Goal: Task Accomplishment & Management: Manage account settings

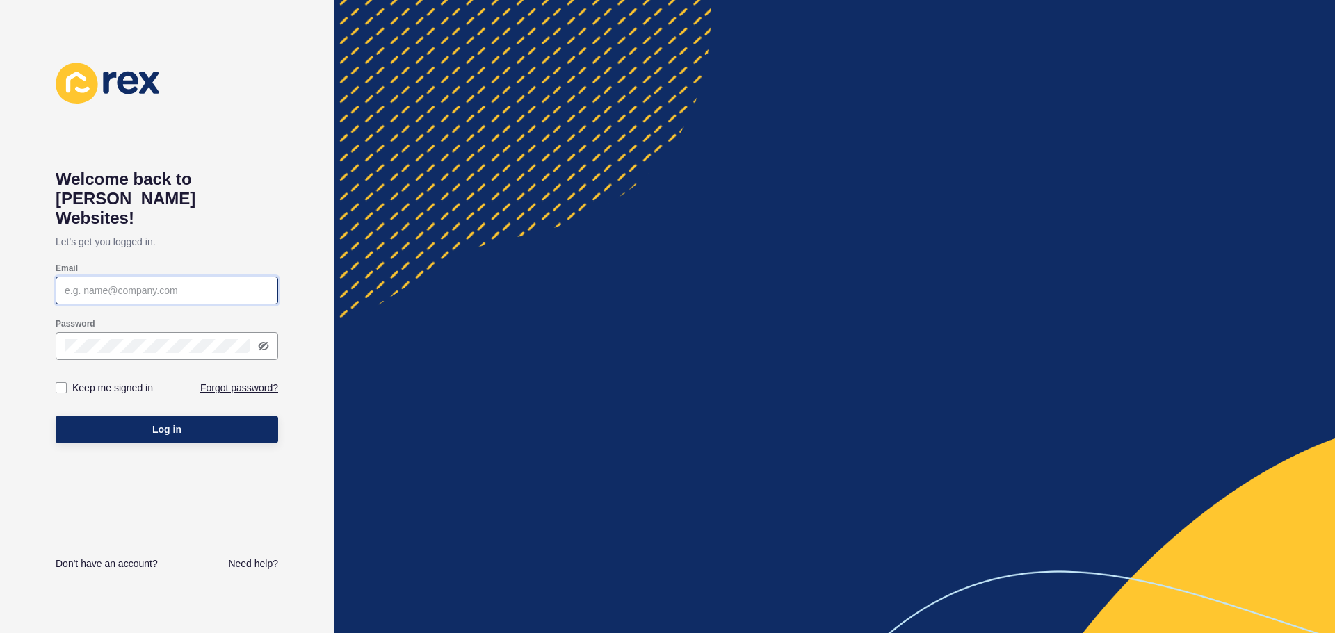
click at [117, 284] on input "Email" at bounding box center [167, 291] width 204 height 14
type input "[PERSON_NAME][EMAIL_ADDRESS][DOMAIN_NAME]"
click at [60, 382] on label at bounding box center [61, 387] width 11 height 11
click at [60, 384] on input "Keep me signed in" at bounding box center [62, 388] width 9 height 9
checkbox input "true"
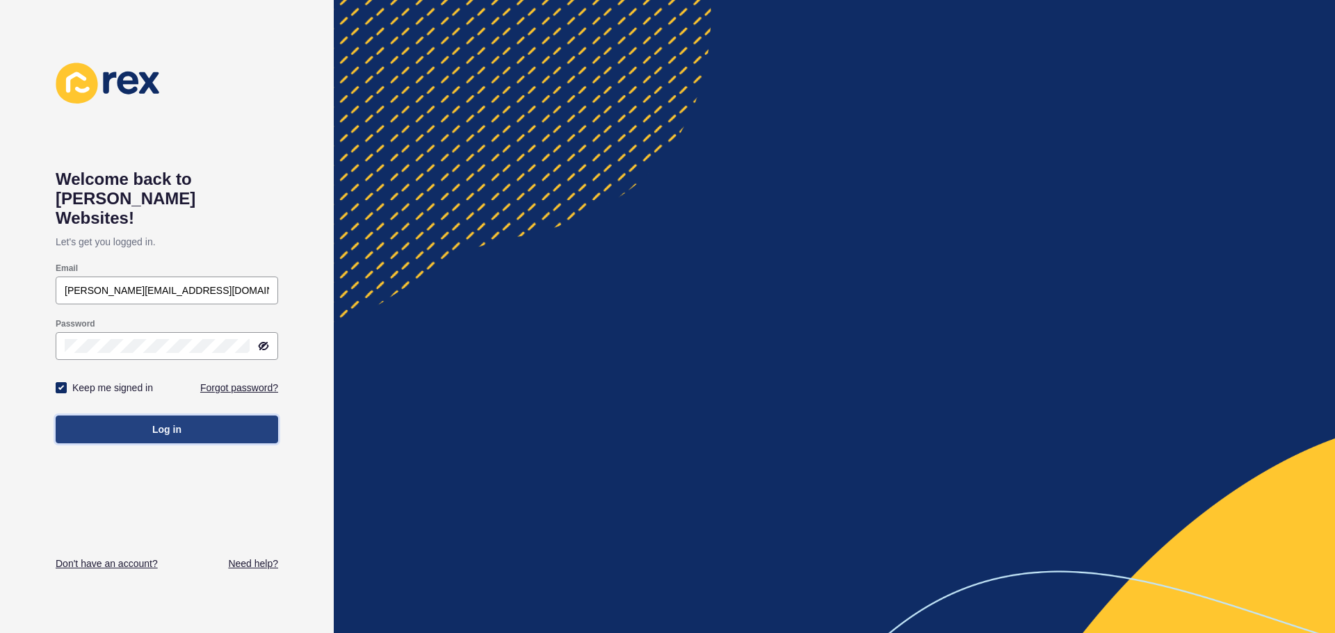
click at [133, 416] on button "Log in" at bounding box center [167, 430] width 222 height 28
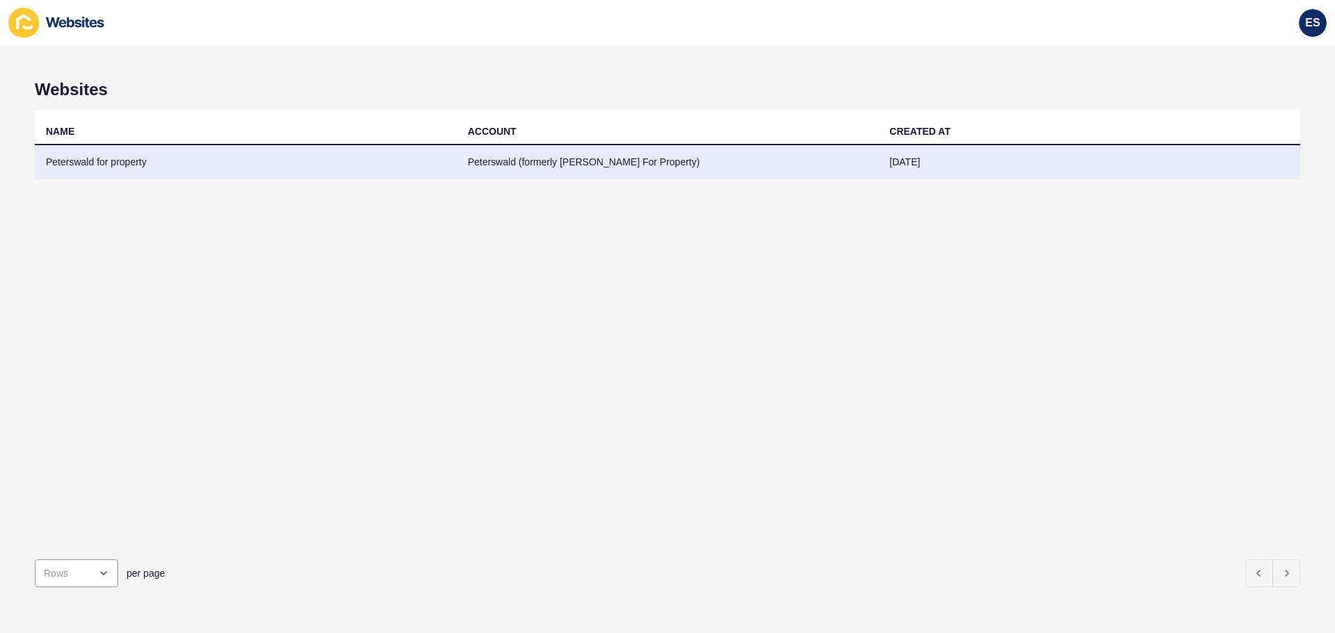
click at [124, 161] on td "Peterswald for property" at bounding box center [246, 162] width 422 height 34
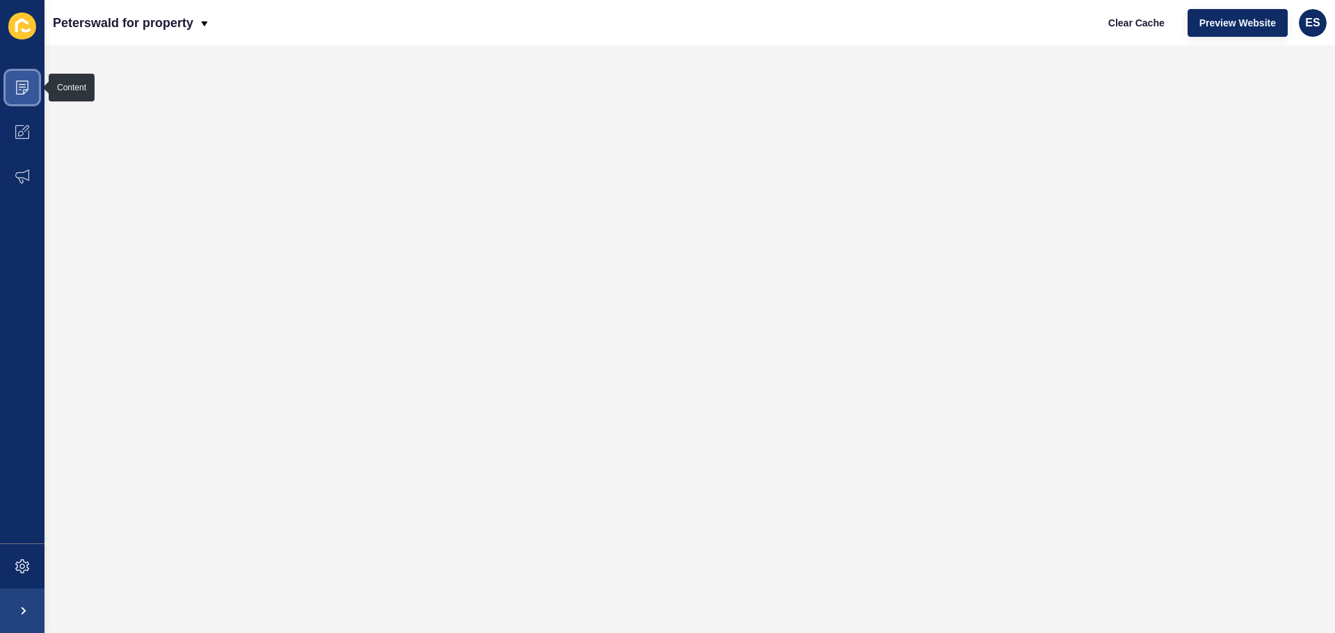
click at [26, 88] on icon at bounding box center [22, 88] width 14 height 14
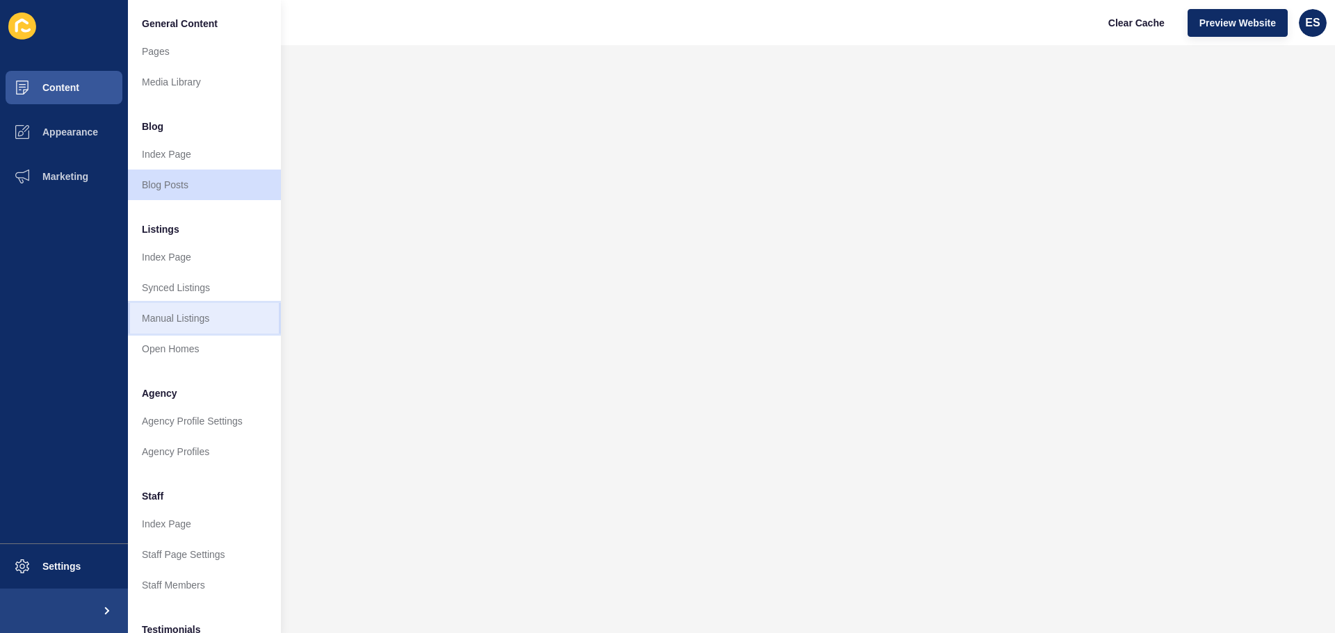
click at [199, 321] on link "Manual Listings" at bounding box center [204, 318] width 153 height 31
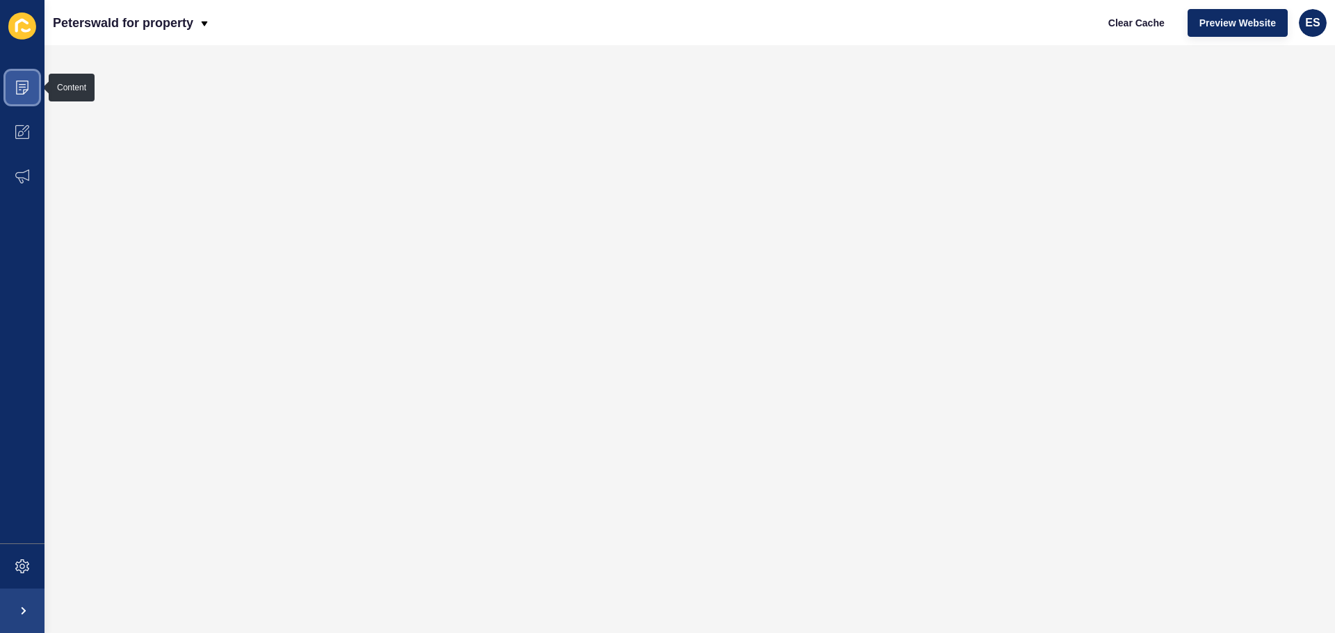
click at [31, 87] on span at bounding box center [22, 87] width 44 height 44
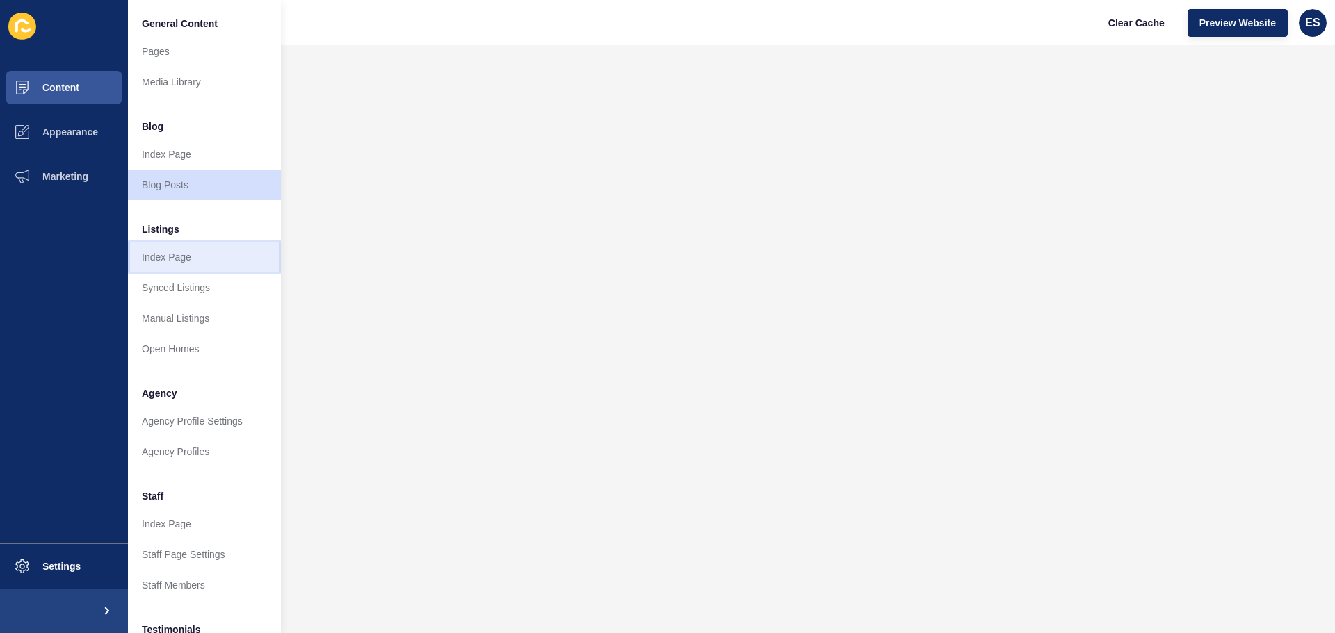
click at [185, 256] on link "Index Page" at bounding box center [204, 257] width 153 height 31
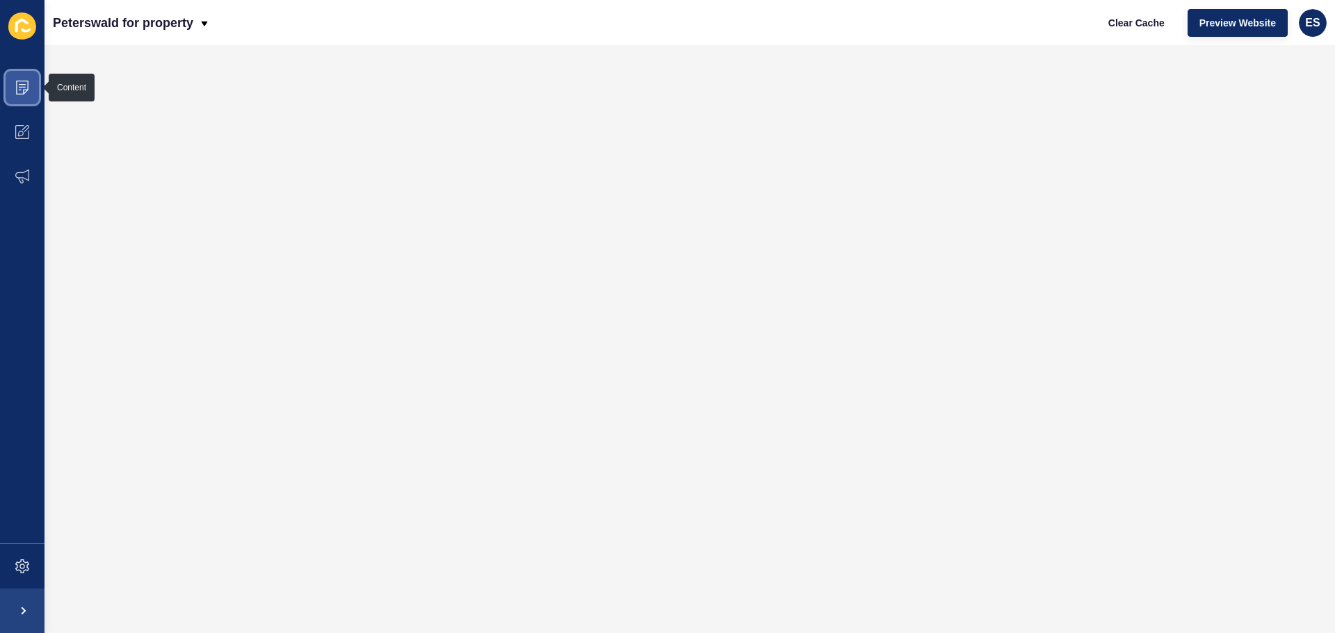
click at [25, 95] on span at bounding box center [22, 87] width 44 height 44
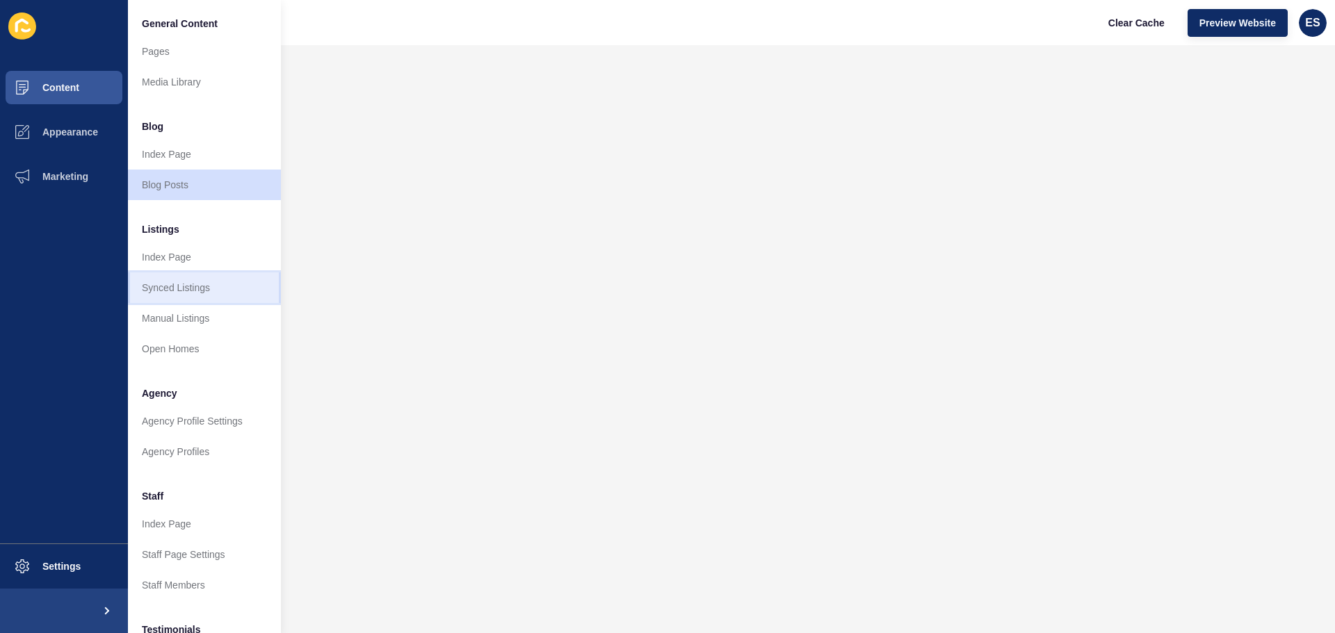
click at [182, 288] on link "Synced Listings" at bounding box center [204, 287] width 153 height 31
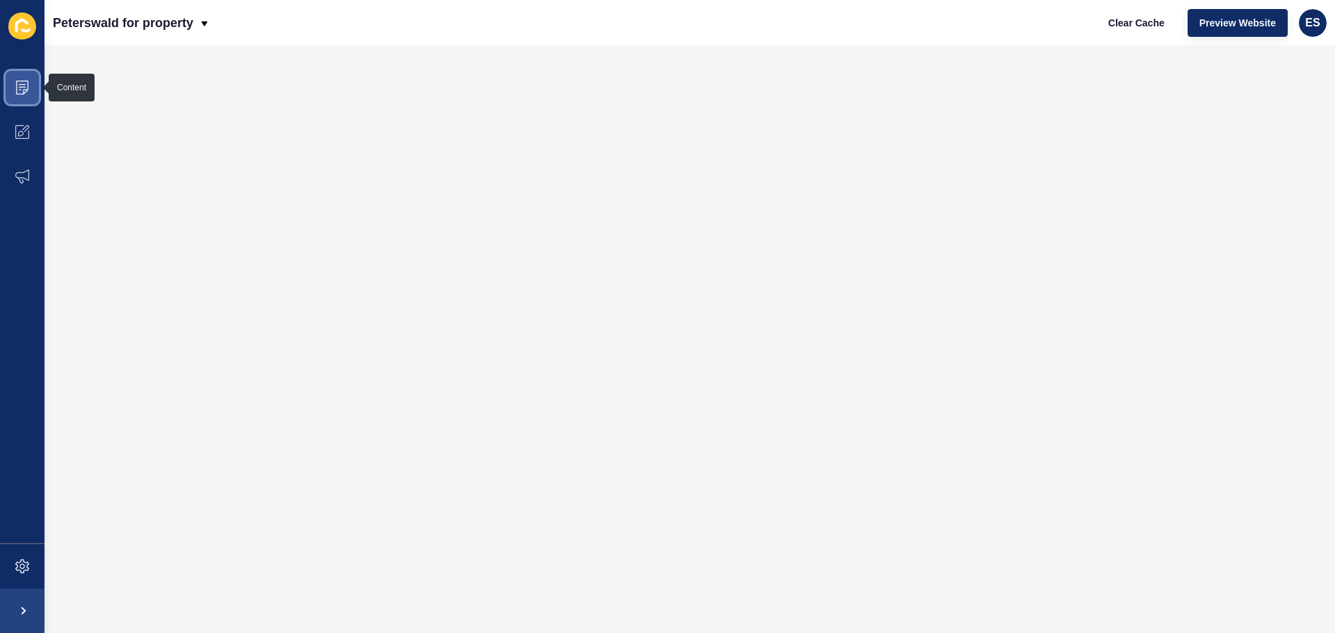
click at [11, 84] on span at bounding box center [22, 87] width 44 height 44
